Goal: Task Accomplishment & Management: Complete application form

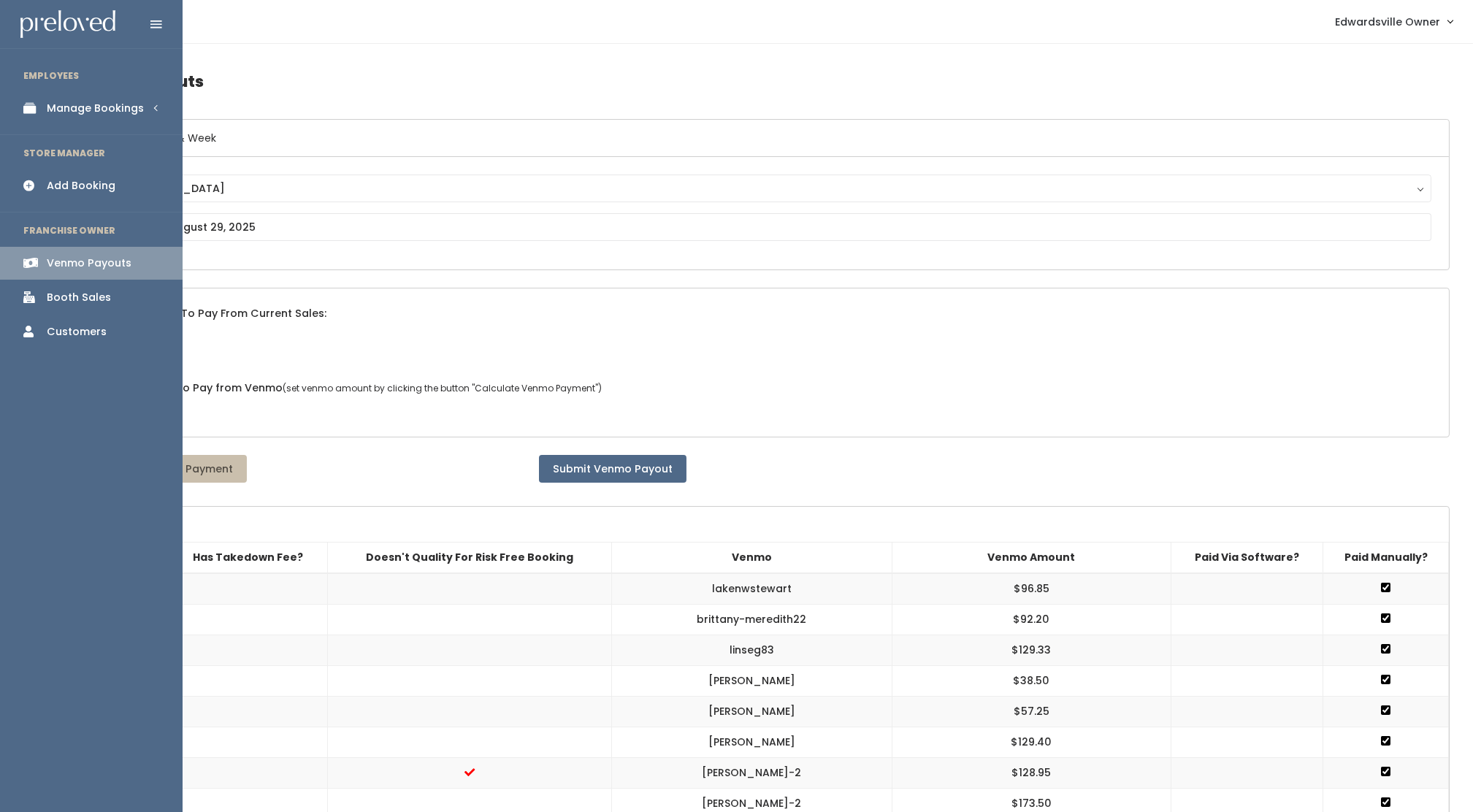
click at [50, 25] on img at bounding box center [68, 24] width 95 height 29
click at [100, 102] on div "Manage Bookings" at bounding box center [95, 108] width 97 height 16
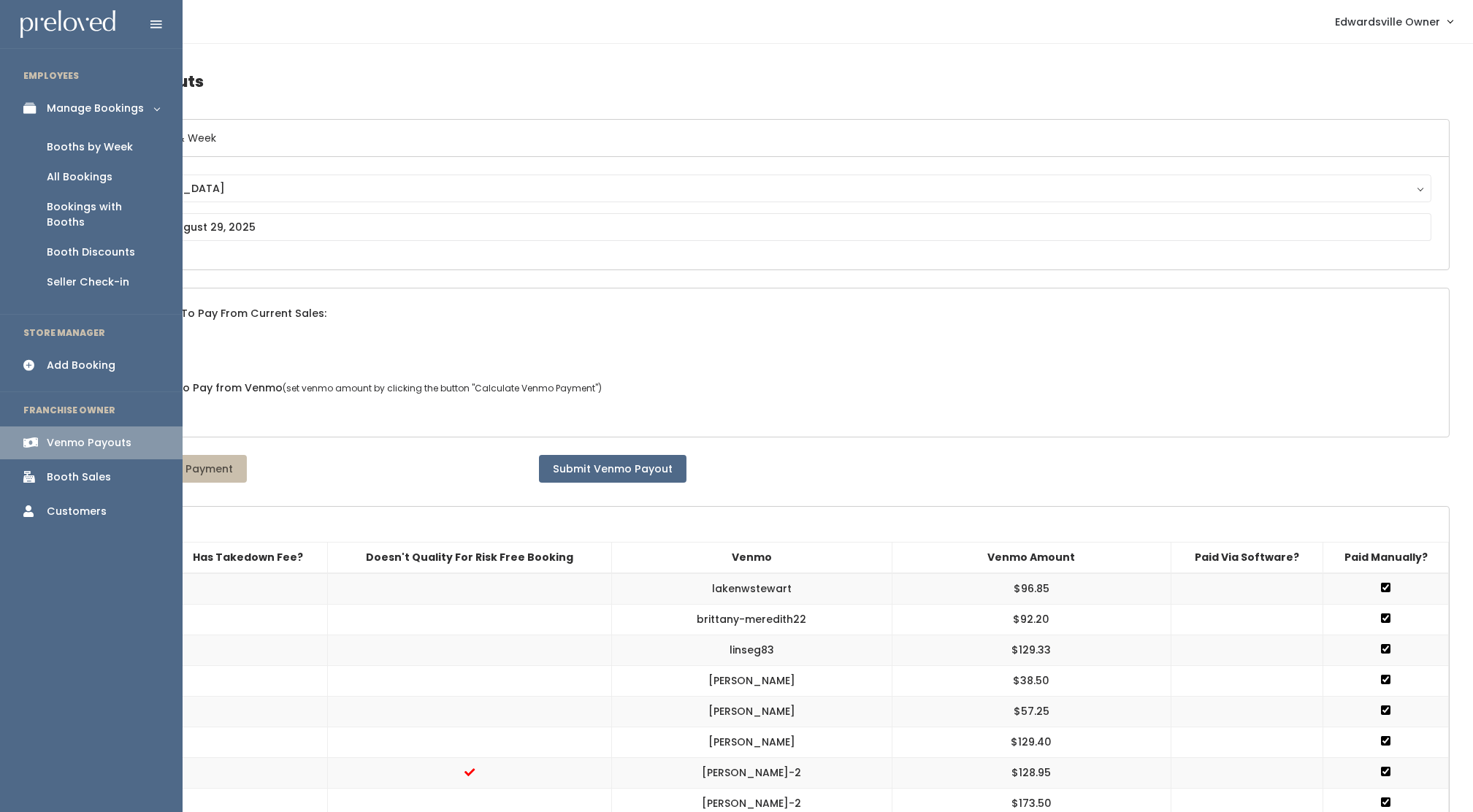
click at [89, 138] on link "Booths by Week" at bounding box center [91, 147] width 182 height 30
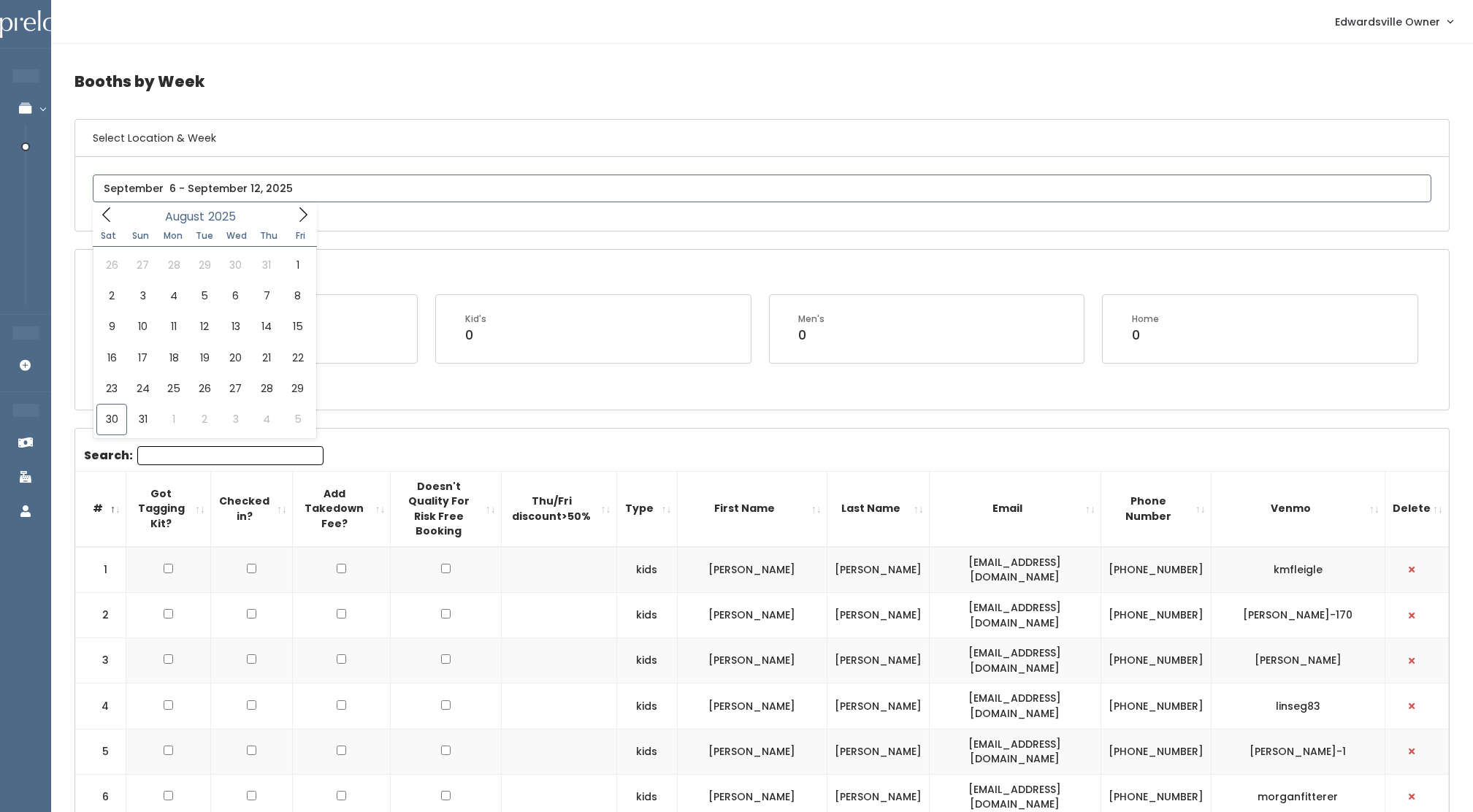
click at [286, 185] on input "text" at bounding box center [761, 189] width 1338 height 28
type input "[DATE] to [DATE]"
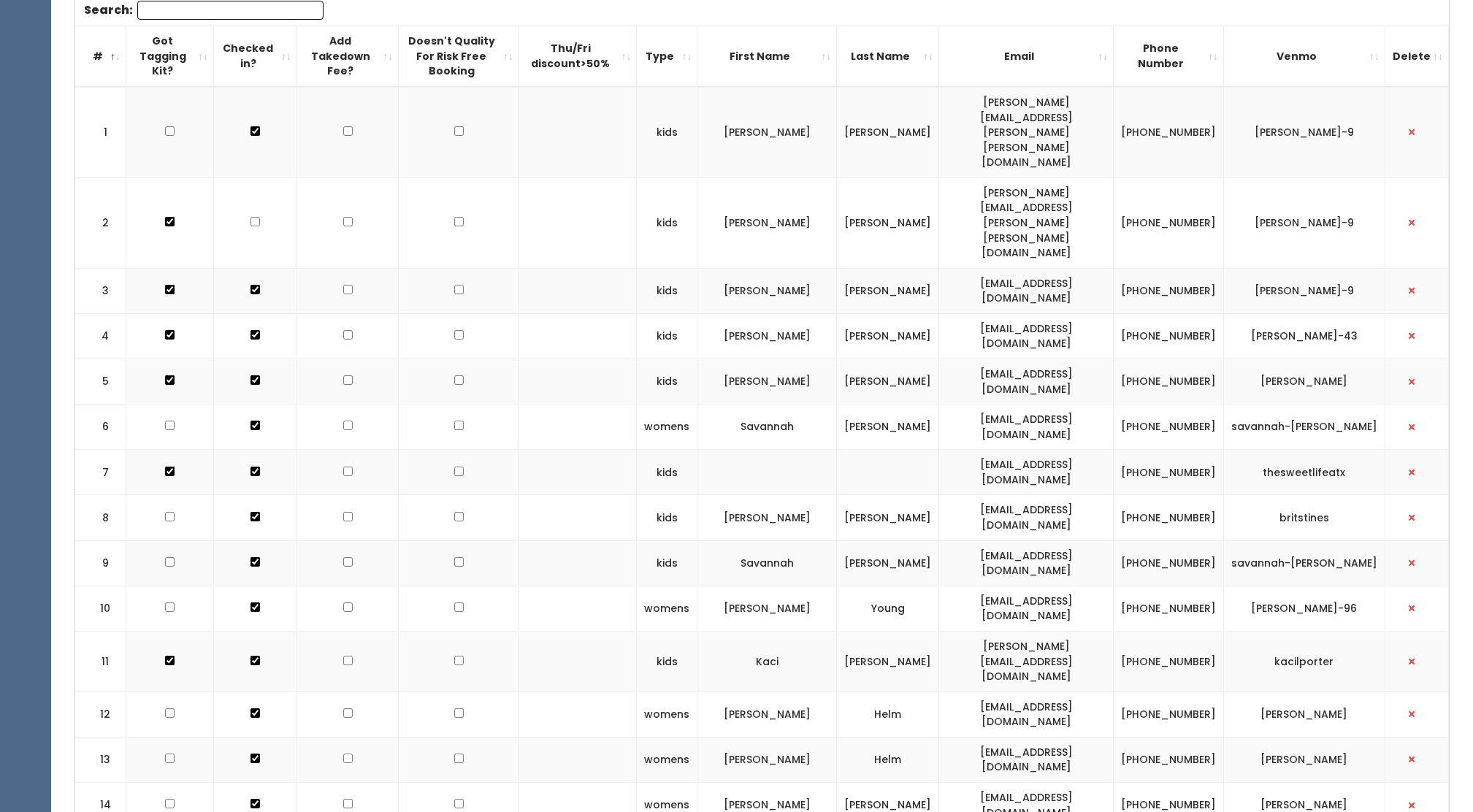
scroll to position [598, 0]
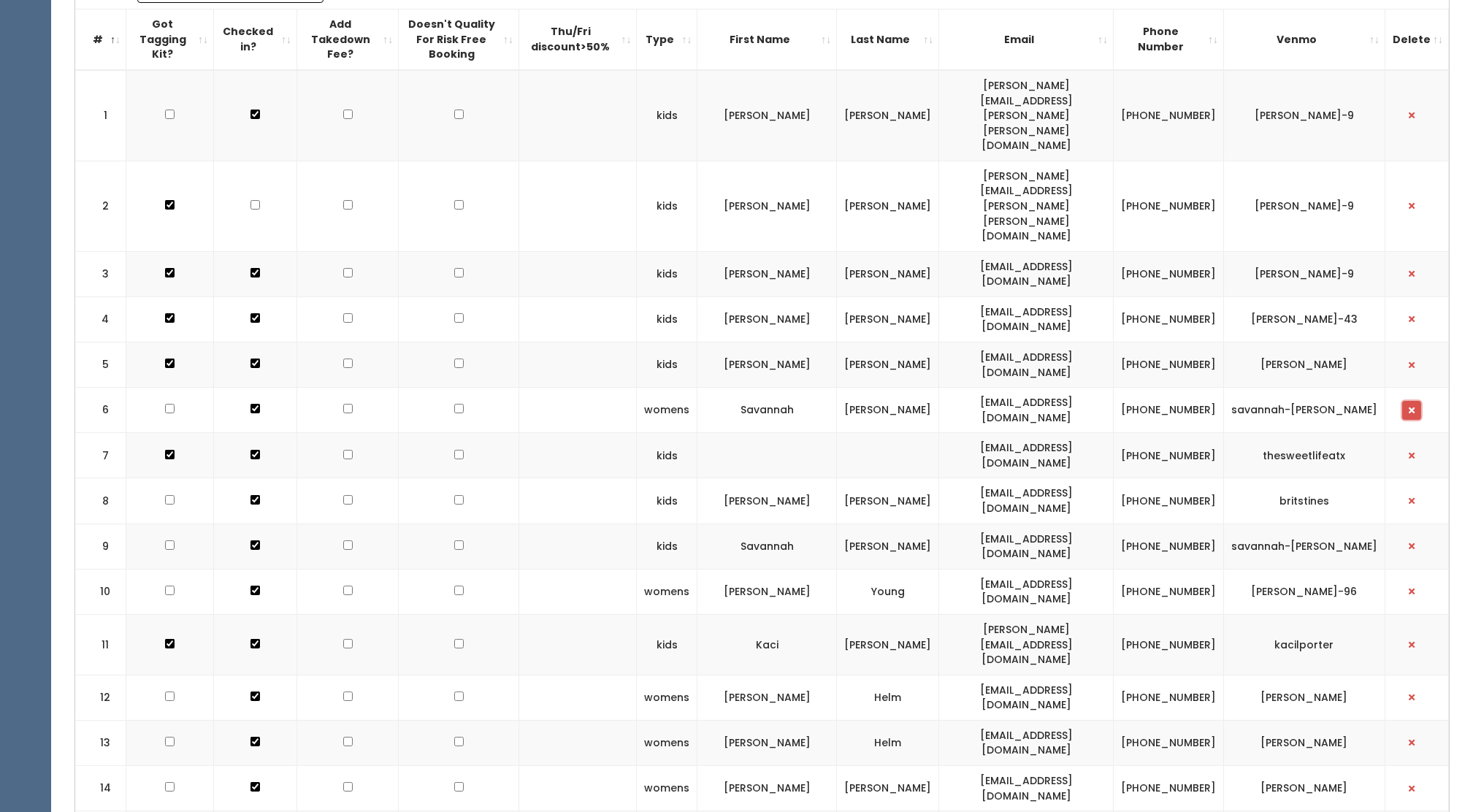
click at [1408, 401] on button "button" at bounding box center [1411, 410] width 19 height 19
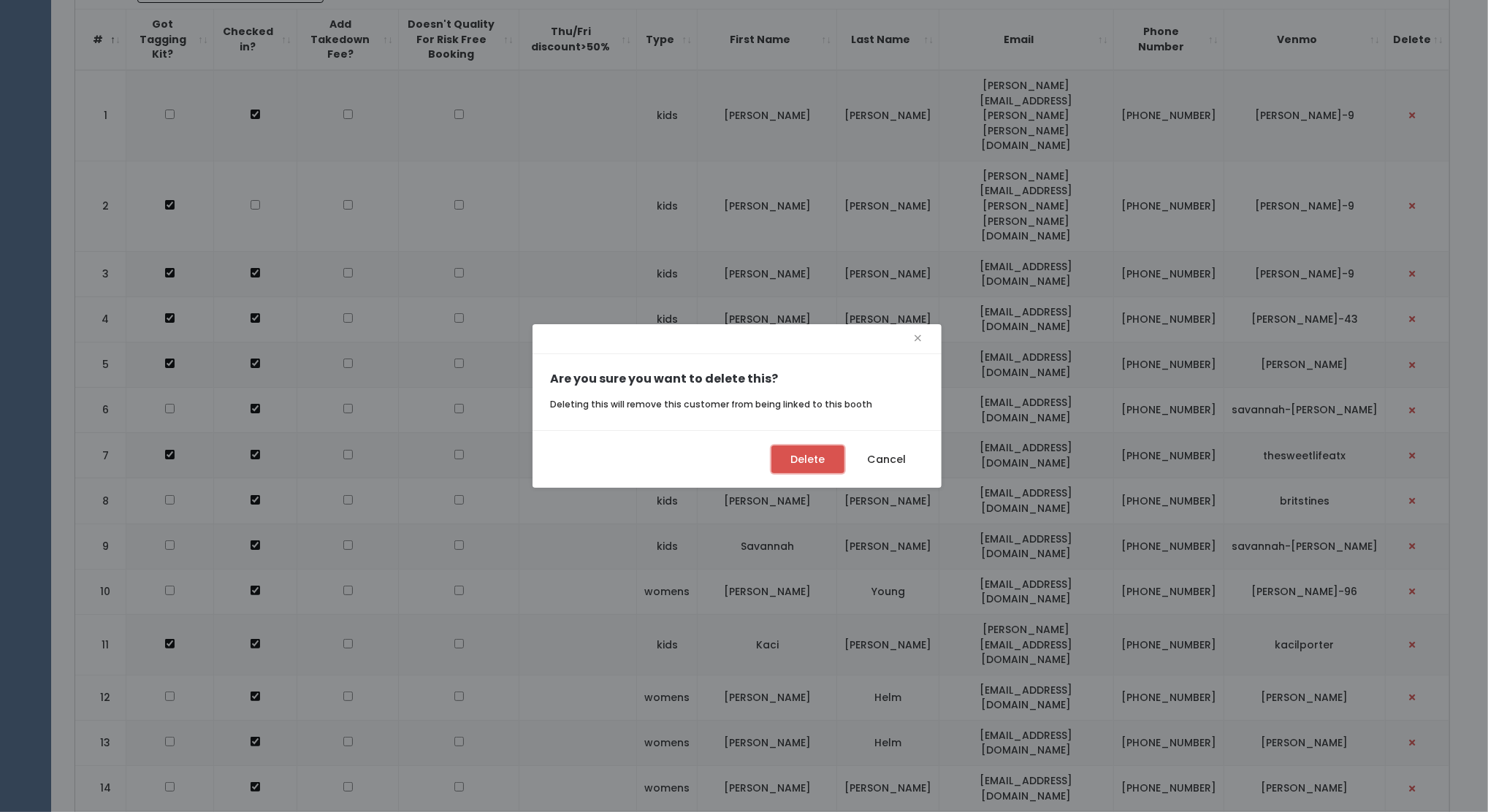
click at [812, 457] on button "Delete" at bounding box center [808, 460] width 73 height 28
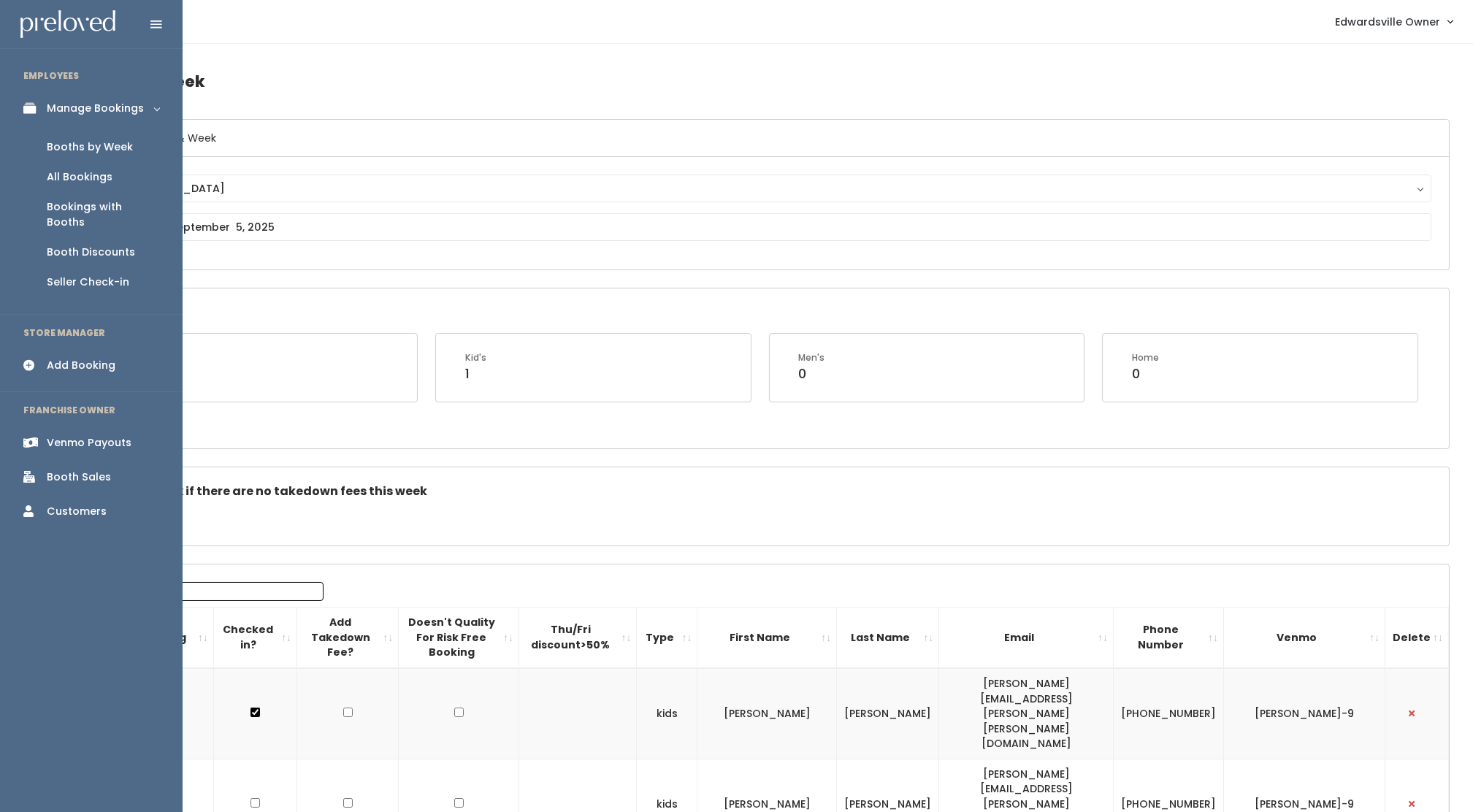
click at [67, 358] on div "Add Booking" at bounding box center [81, 365] width 69 height 16
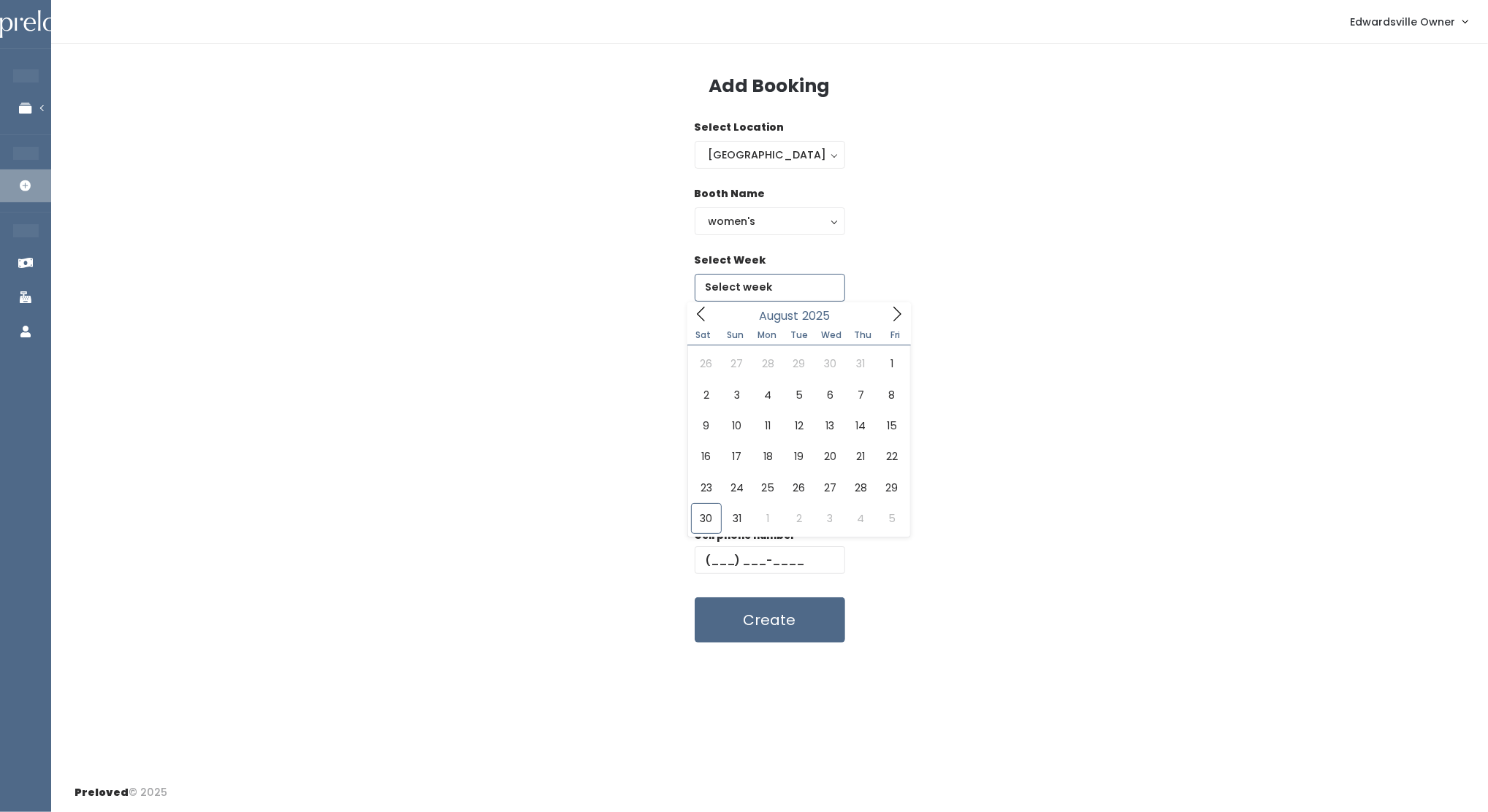
click at [778, 284] on input "text" at bounding box center [769, 288] width 150 height 28
type input "[DATE] to [DATE]"
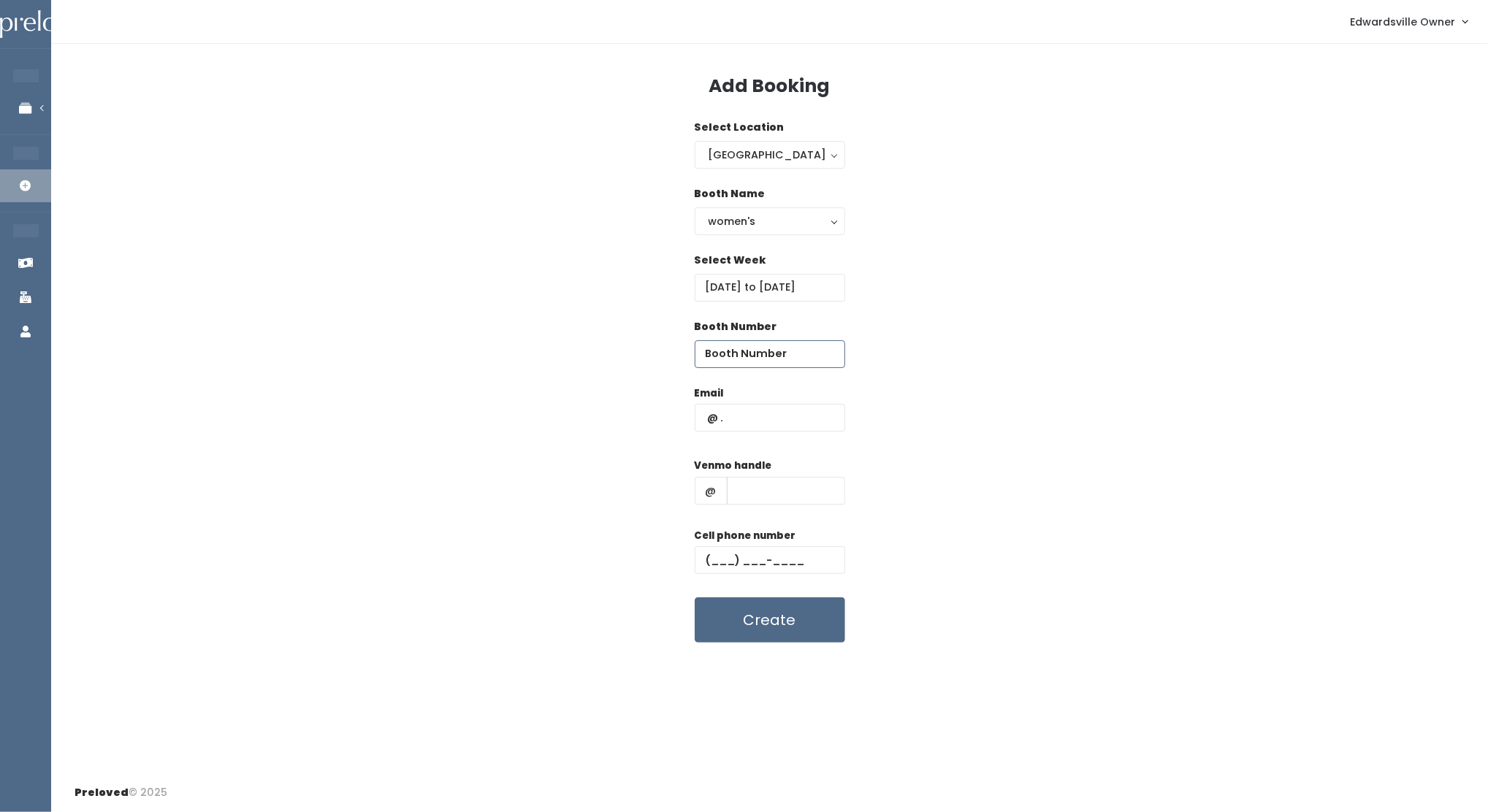
click at [751, 358] on input "number" at bounding box center [769, 355] width 150 height 28
type input "6"
click at [763, 427] on input "text" at bounding box center [769, 418] width 150 height 28
type input "[EMAIL_ADDRESS][DOMAIN_NAME]"
click at [788, 496] on input "text" at bounding box center [786, 491] width 118 height 28
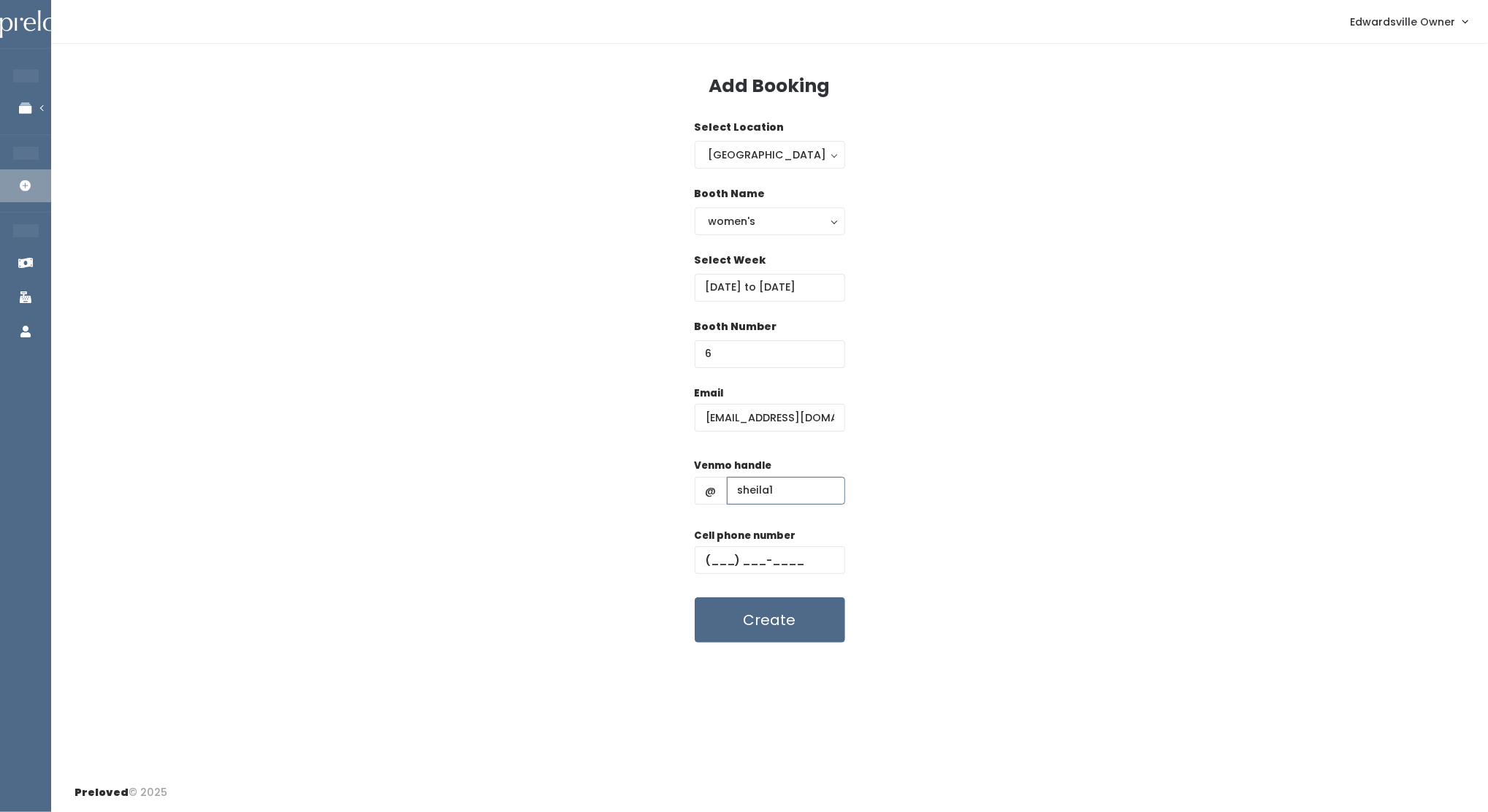
type input "sheila1"
click at [723, 560] on input "text" at bounding box center [769, 560] width 150 height 28
type input "[PHONE_NUMBER]"
click at [790, 630] on button "Create" at bounding box center [769, 620] width 150 height 45
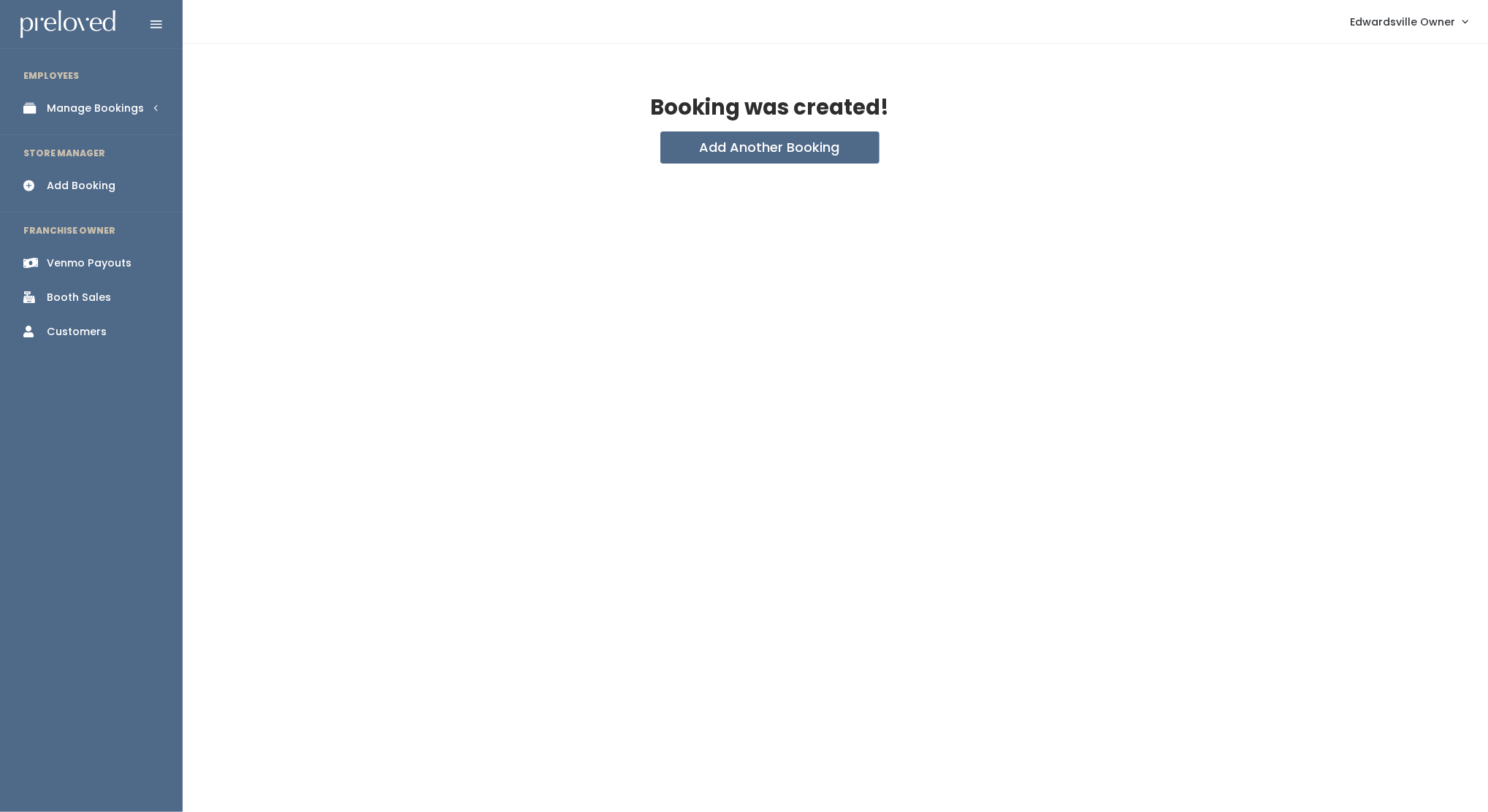
click at [70, 114] on div "Manage Bookings" at bounding box center [95, 108] width 97 height 16
click at [92, 147] on div "Booths by Week" at bounding box center [90, 147] width 87 height 16
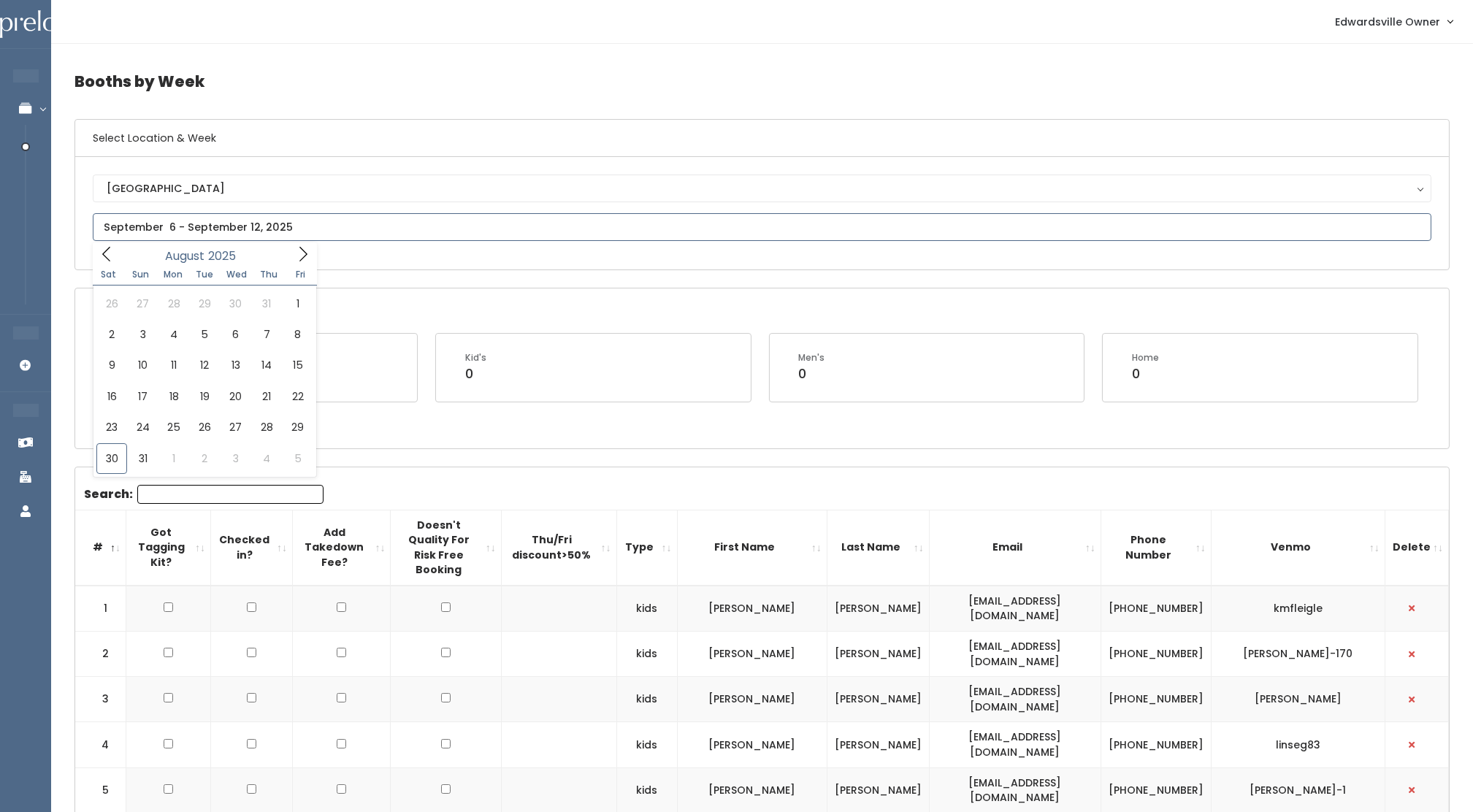
click at [157, 225] on input "text" at bounding box center [761, 228] width 1338 height 28
type input "August 30 to September 5"
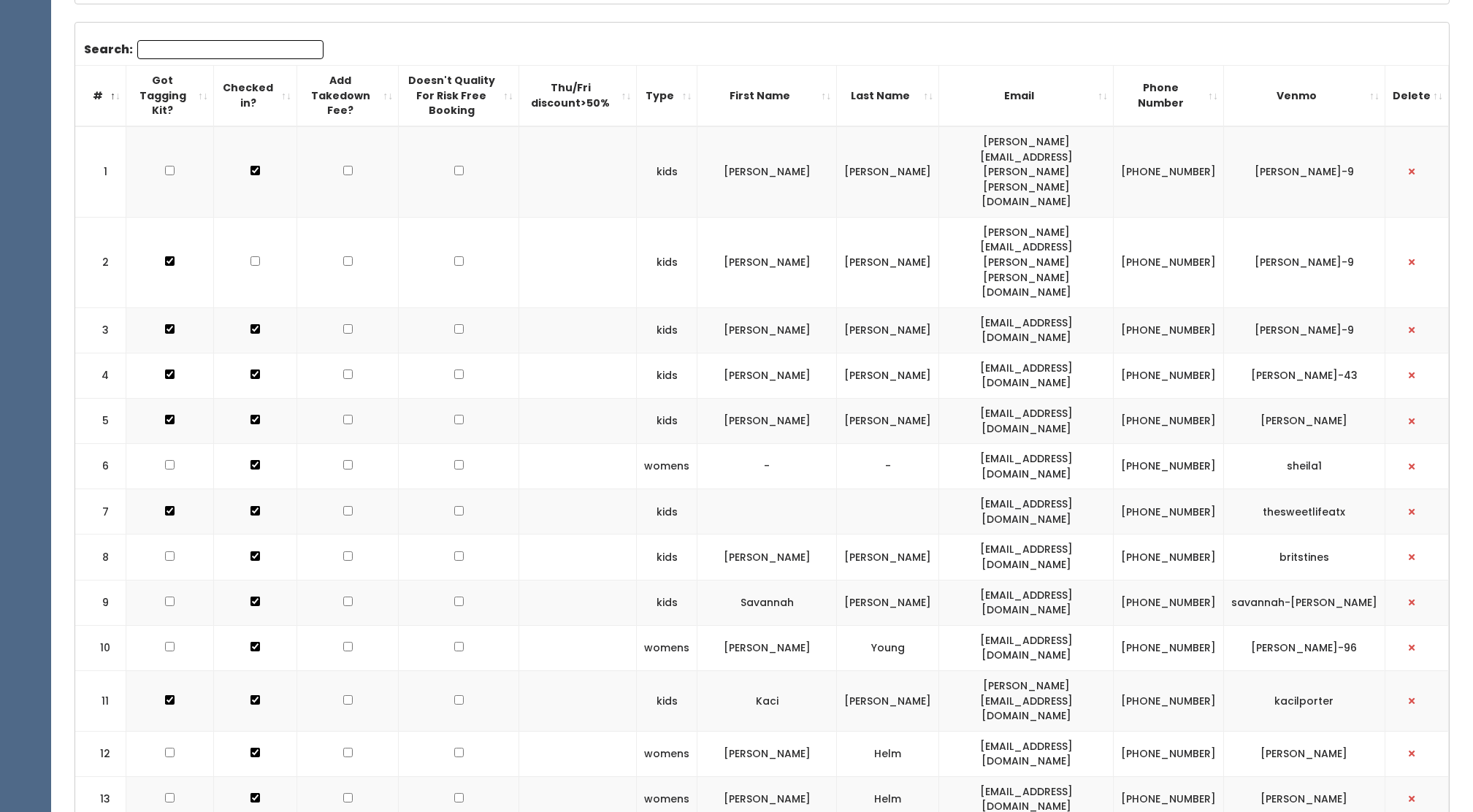
scroll to position [545, 0]
